Goal: Task Accomplishment & Management: Manage account settings

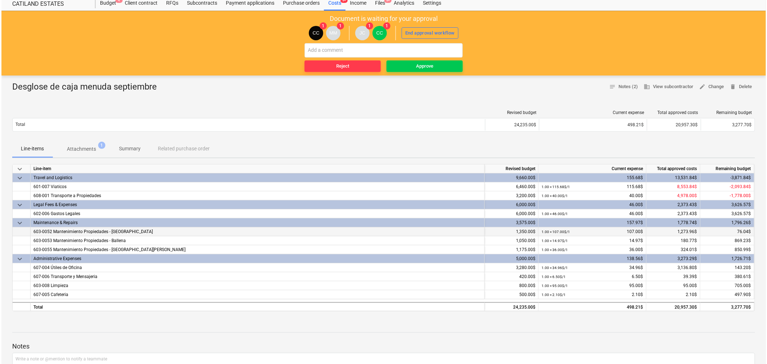
scroll to position [40, 0]
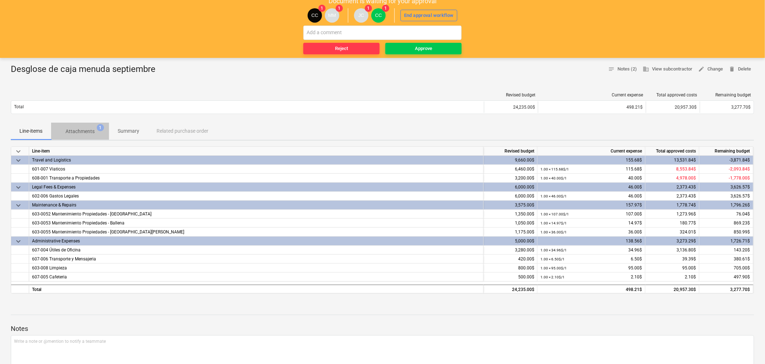
click at [87, 131] on p "Attachments" at bounding box center [79, 132] width 29 height 8
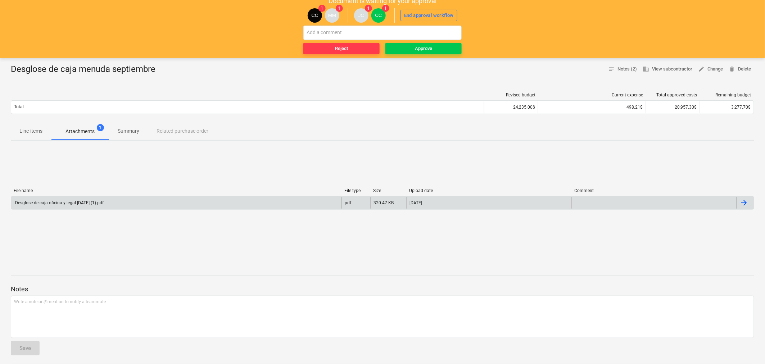
click at [68, 203] on div "Desglose de caja oficina y legal septiembre 2025 (1).pdf" at bounding box center [59, 202] width 90 height 5
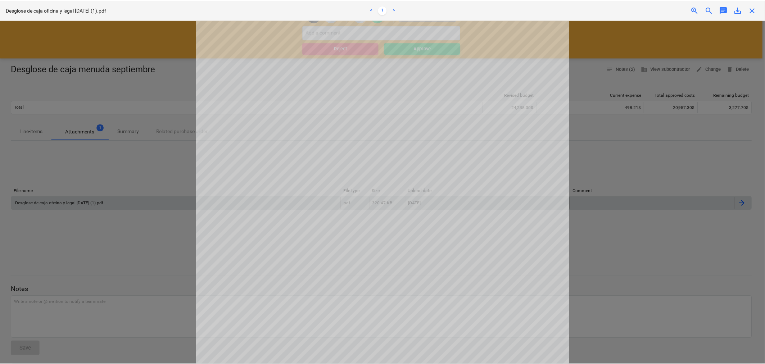
scroll to position [40, 0]
click at [757, 12] on span "close" at bounding box center [754, 10] width 9 height 9
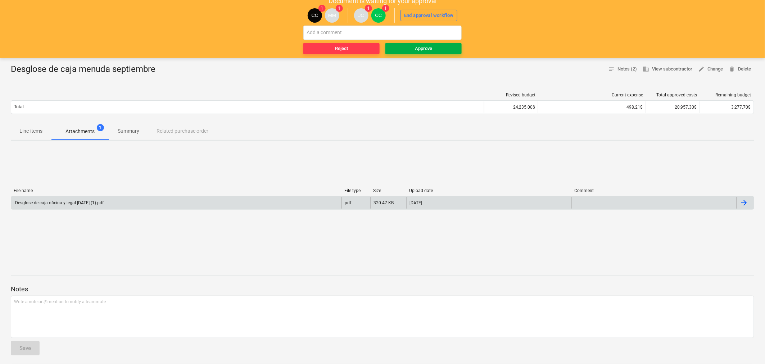
click at [430, 49] on div "Approve" at bounding box center [423, 49] width 17 height 8
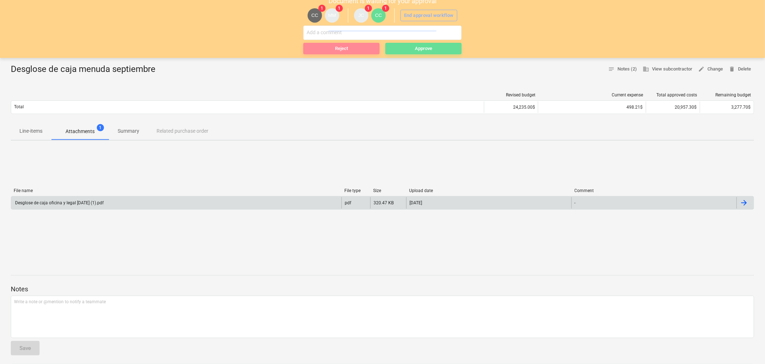
scroll to position [0, 0]
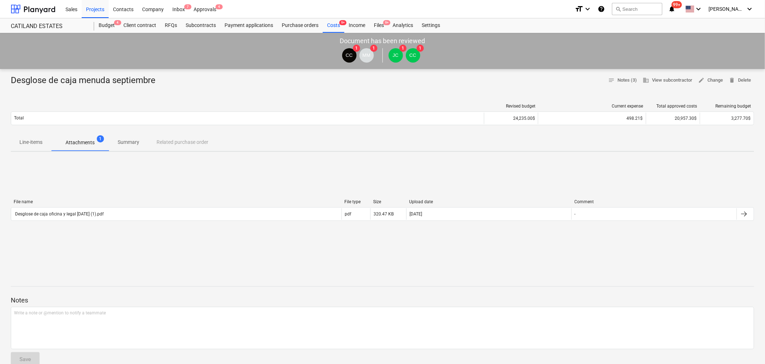
click at [35, 145] on p "Line-items" at bounding box center [30, 143] width 23 height 8
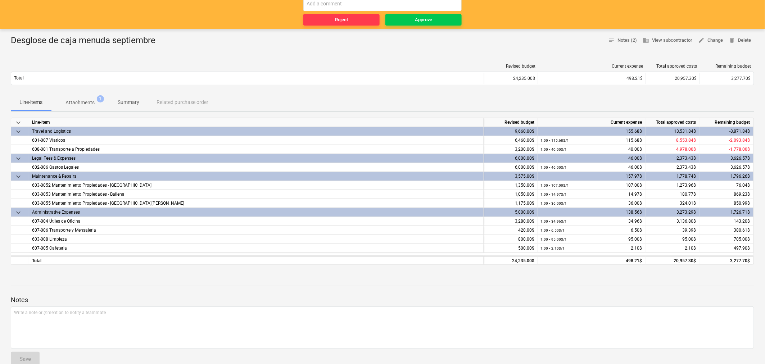
scroll to position [80, 0]
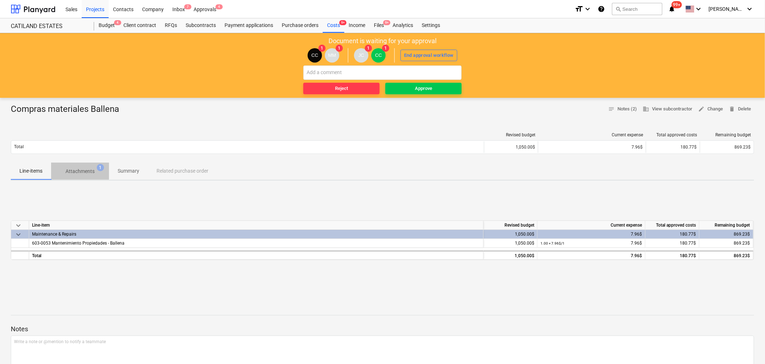
click at [88, 171] on p "Attachments" at bounding box center [79, 172] width 29 height 8
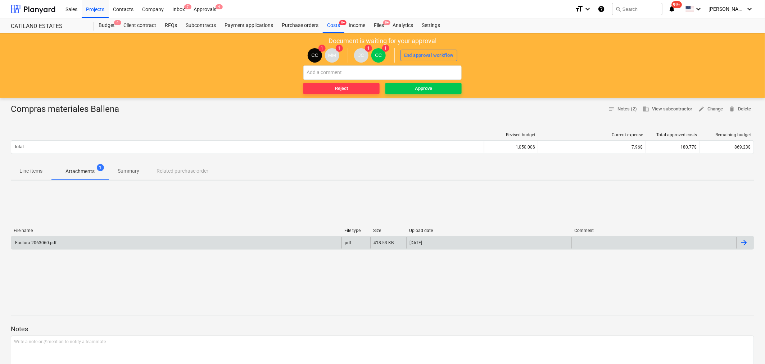
click at [37, 241] on div "Factura 2063060.pdf" at bounding box center [35, 242] width 42 height 5
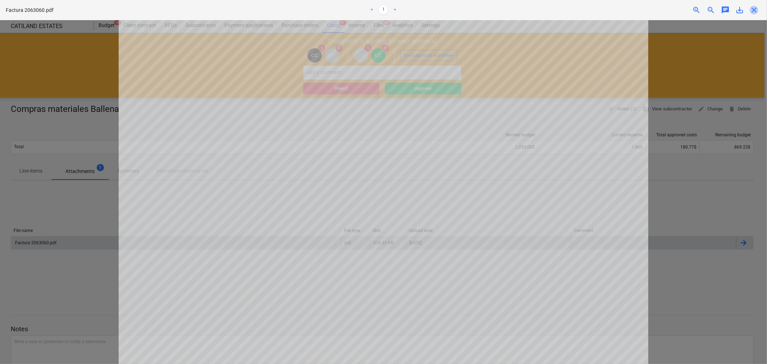
click at [756, 8] on span "close" at bounding box center [754, 10] width 9 height 9
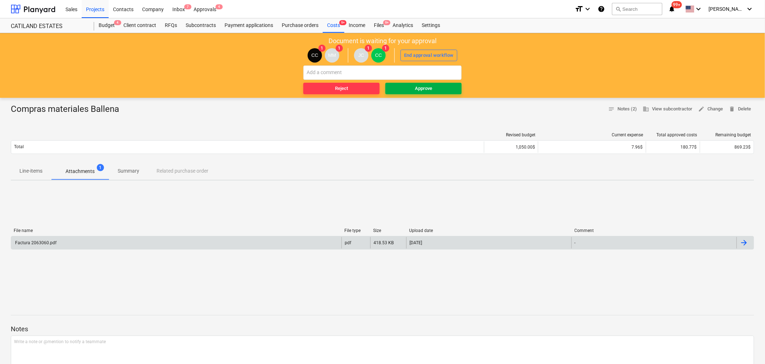
click at [442, 90] on span "Approve" at bounding box center [423, 89] width 71 height 8
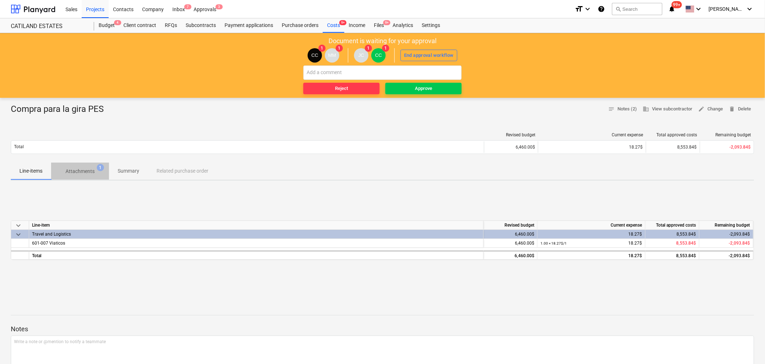
click at [84, 166] on span "Attachments 1" at bounding box center [80, 171] width 58 height 13
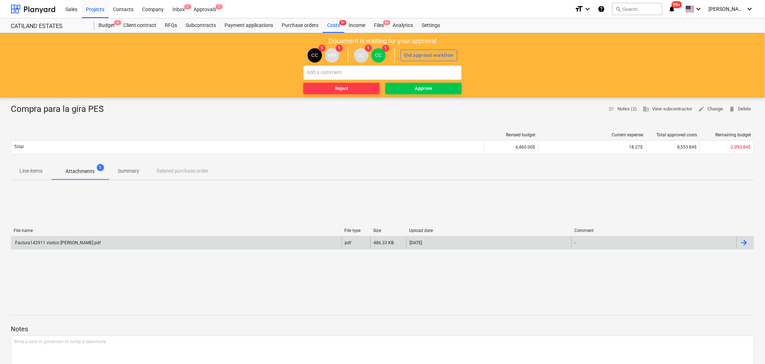
click at [74, 245] on div "Factura142911 viatico Hercilia.pdf" at bounding box center [176, 243] width 330 height 12
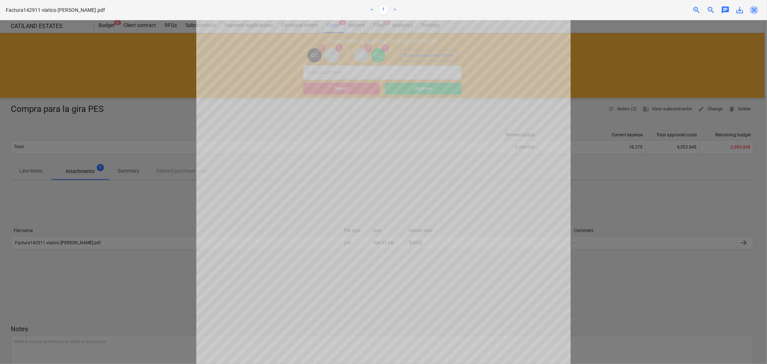
click at [757, 12] on span "close" at bounding box center [754, 10] width 9 height 9
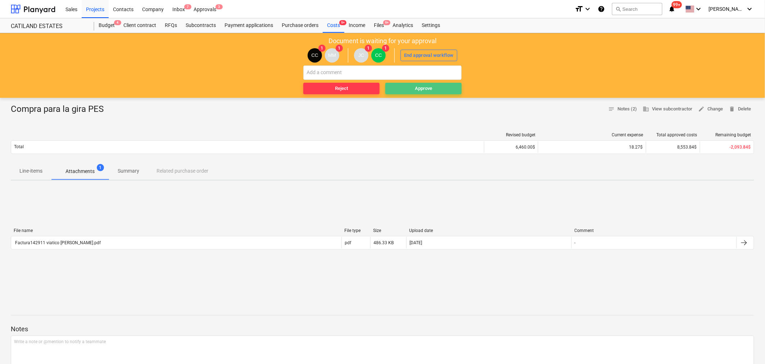
click at [443, 87] on span "Approve" at bounding box center [423, 89] width 71 height 8
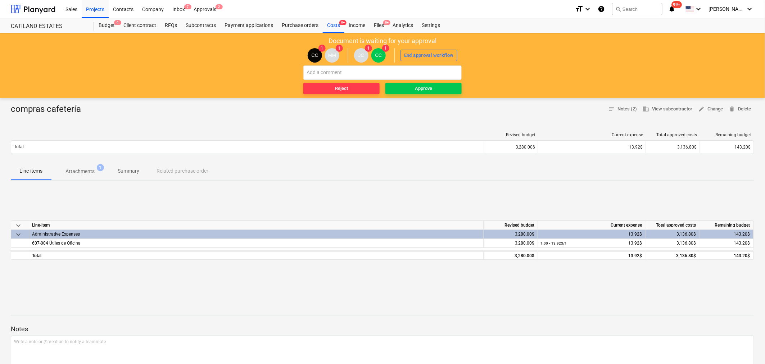
click at [76, 173] on p "Attachments" at bounding box center [79, 172] width 29 height 8
click at [80, 176] on span "Attachments 1" at bounding box center [80, 171] width 58 height 13
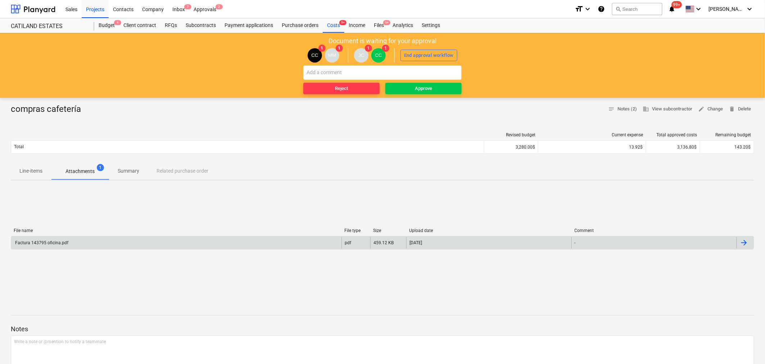
click at [56, 241] on div "Factura 143795 oficina.pdf" at bounding box center [41, 242] width 54 height 5
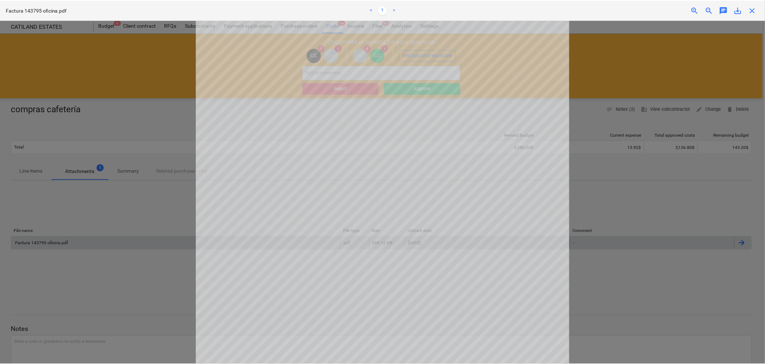
scroll to position [68, 0]
click at [760, 11] on div "close" at bounding box center [754, 10] width 14 height 9
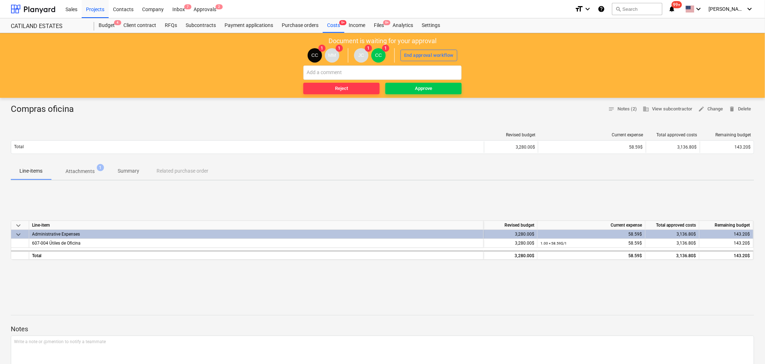
click at [83, 171] on p "Attachments" at bounding box center [79, 172] width 29 height 8
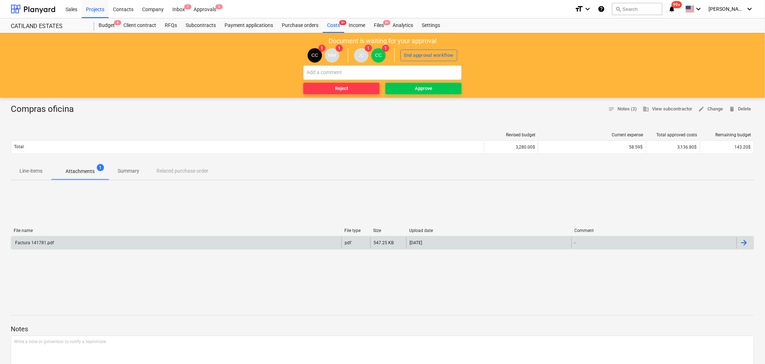
click at [41, 246] on div "Factura 141781.pdf" at bounding box center [176, 243] width 330 height 12
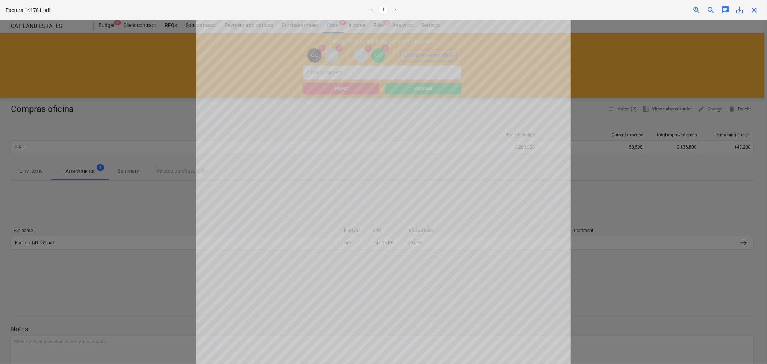
scroll to position [40, 0]
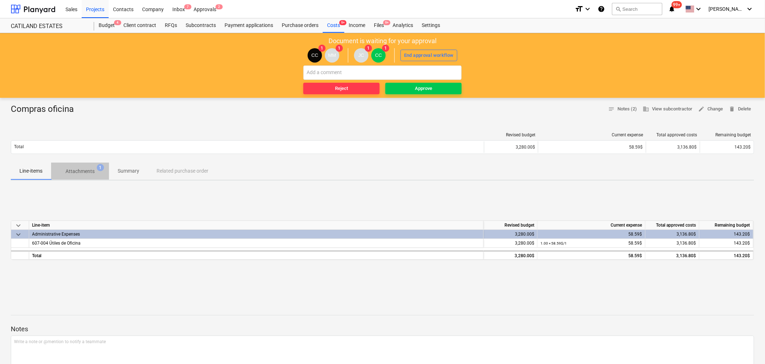
click at [85, 169] on p "Attachments" at bounding box center [79, 172] width 29 height 8
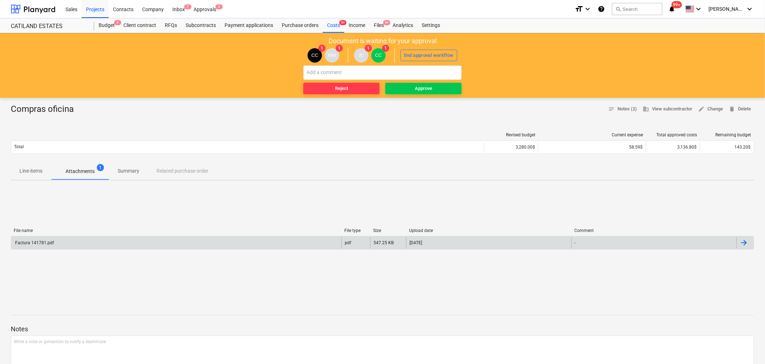
click at [46, 244] on div "Factura 141781.pdf" at bounding box center [34, 242] width 40 height 5
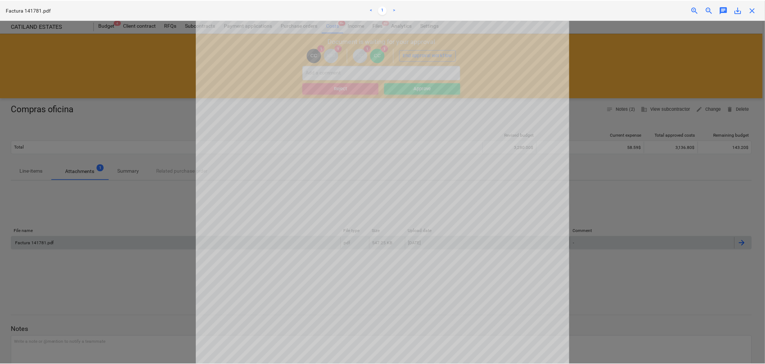
scroll to position [28, 0]
click at [755, 13] on span "close" at bounding box center [754, 10] width 9 height 9
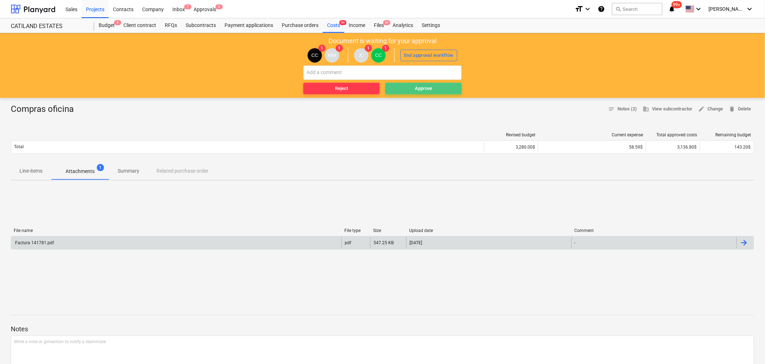
click at [403, 86] on span "Approve" at bounding box center [423, 89] width 71 height 8
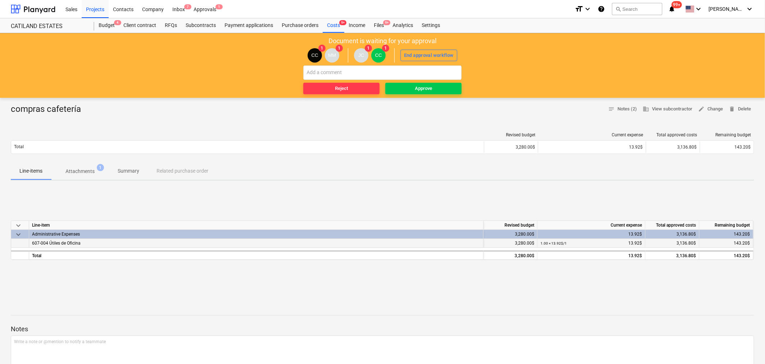
click at [62, 244] on span "607-004 Útiles de Oficina" at bounding box center [56, 243] width 49 height 5
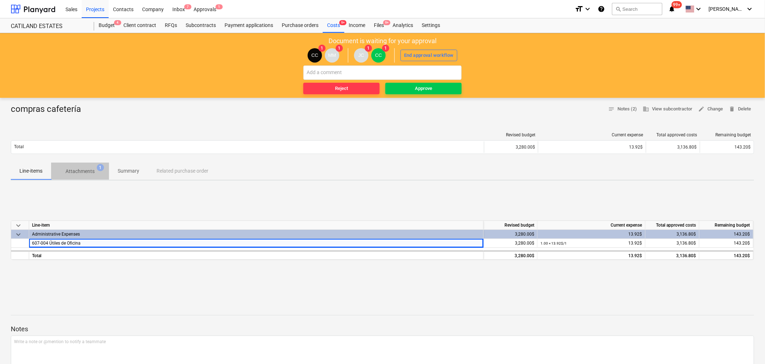
click at [90, 173] on p "Attachments" at bounding box center [79, 172] width 29 height 8
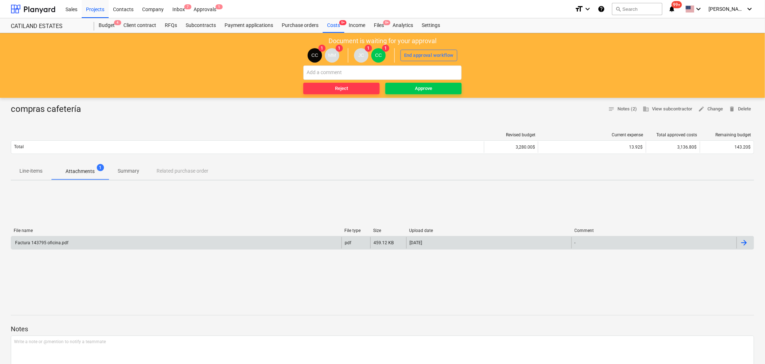
click at [61, 241] on div "Factura 143795 oficina.pdf" at bounding box center [41, 242] width 54 height 5
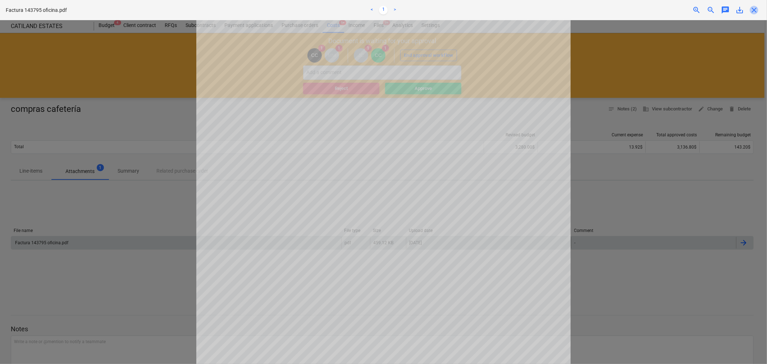
click at [754, 12] on span "close" at bounding box center [754, 10] width 9 height 9
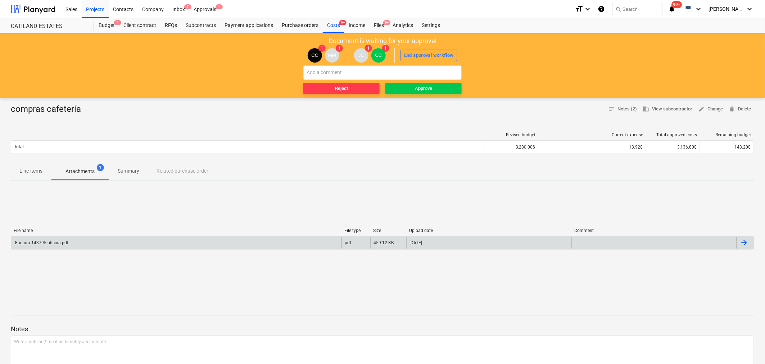
click at [35, 176] on span "Line-items" at bounding box center [31, 171] width 40 height 12
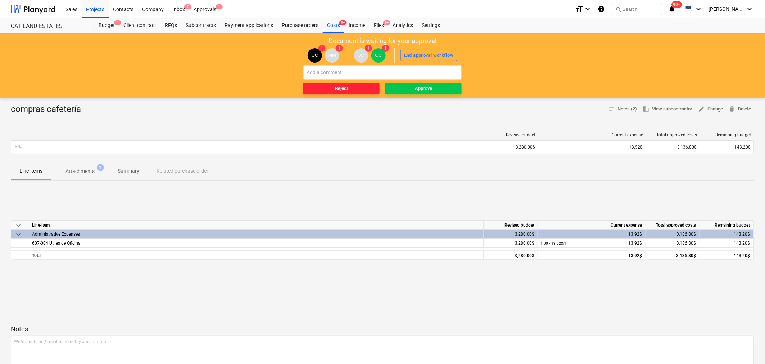
click at [357, 89] on span "Reject" at bounding box center [341, 89] width 71 height 8
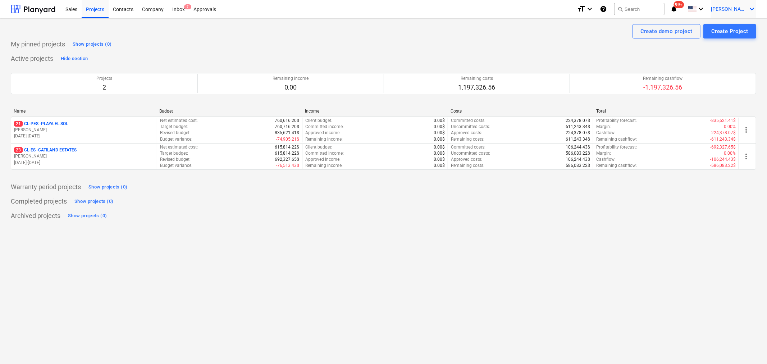
click at [738, 4] on div "[PERSON_NAME] keyboard_arrow_down" at bounding box center [733, 9] width 45 height 18
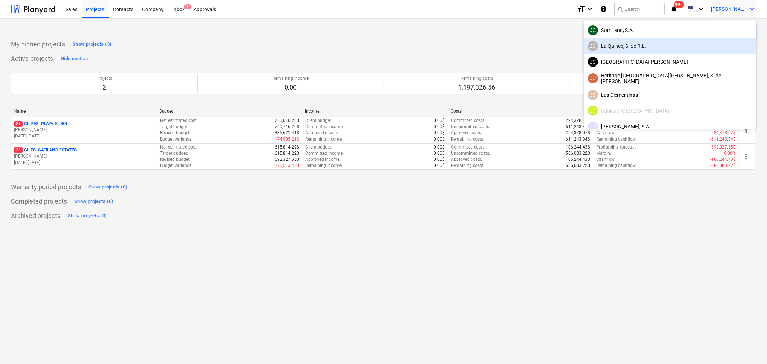
click at [713, 43] on div "[PERSON_NAME], S. de [PERSON_NAME]" at bounding box center [670, 46] width 164 height 10
